Goal: Find specific page/section

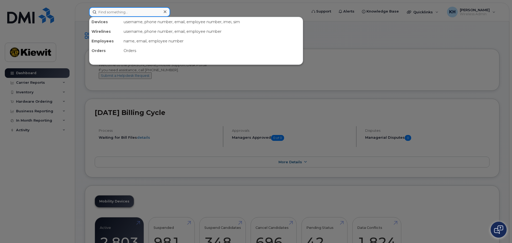
click at [143, 11] on input at bounding box center [129, 12] width 81 height 10
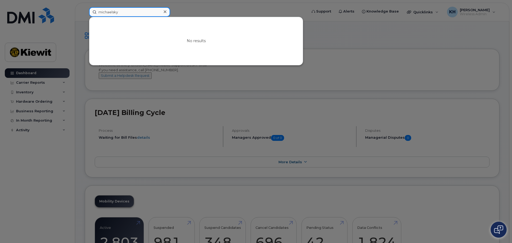
drag, startPoint x: 138, startPoint y: 11, endPoint x: 134, endPoint y: 11, distance: 4.3
click at [134, 11] on input "michaelsky" at bounding box center [129, 12] width 81 height 10
click at [111, 13] on input "michaelsky" at bounding box center [129, 12] width 81 height 10
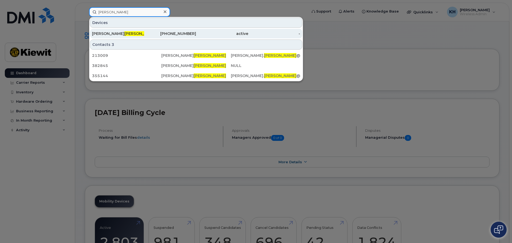
type input "[PERSON_NAME]"
click at [124, 33] on span "[PERSON_NAME]" at bounding box center [140, 33] width 32 height 5
